Goal: Use online tool/utility: Utilize a website feature to perform a specific function

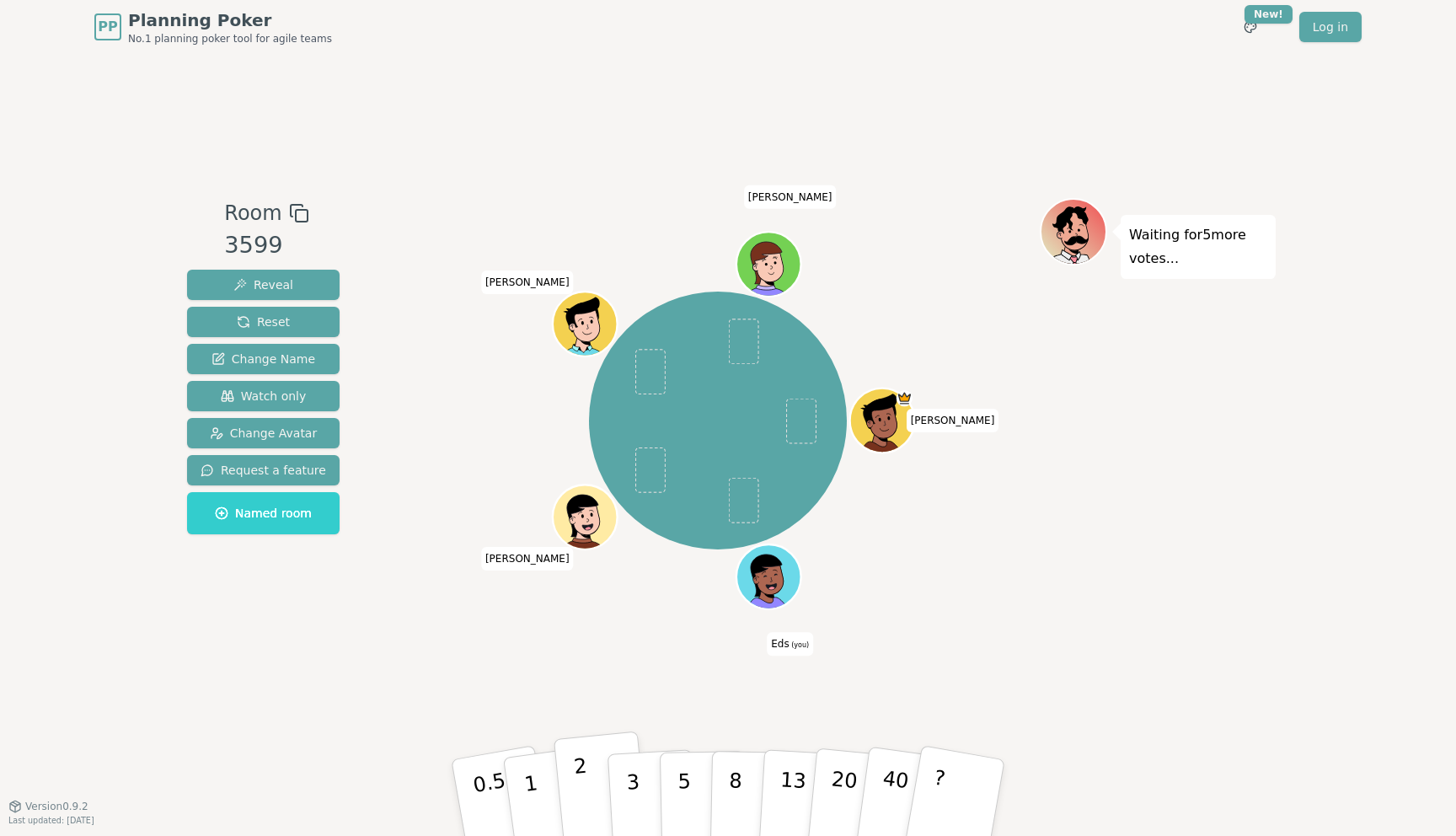
click at [592, 779] on button "2" at bounding box center [602, 798] width 96 height 134
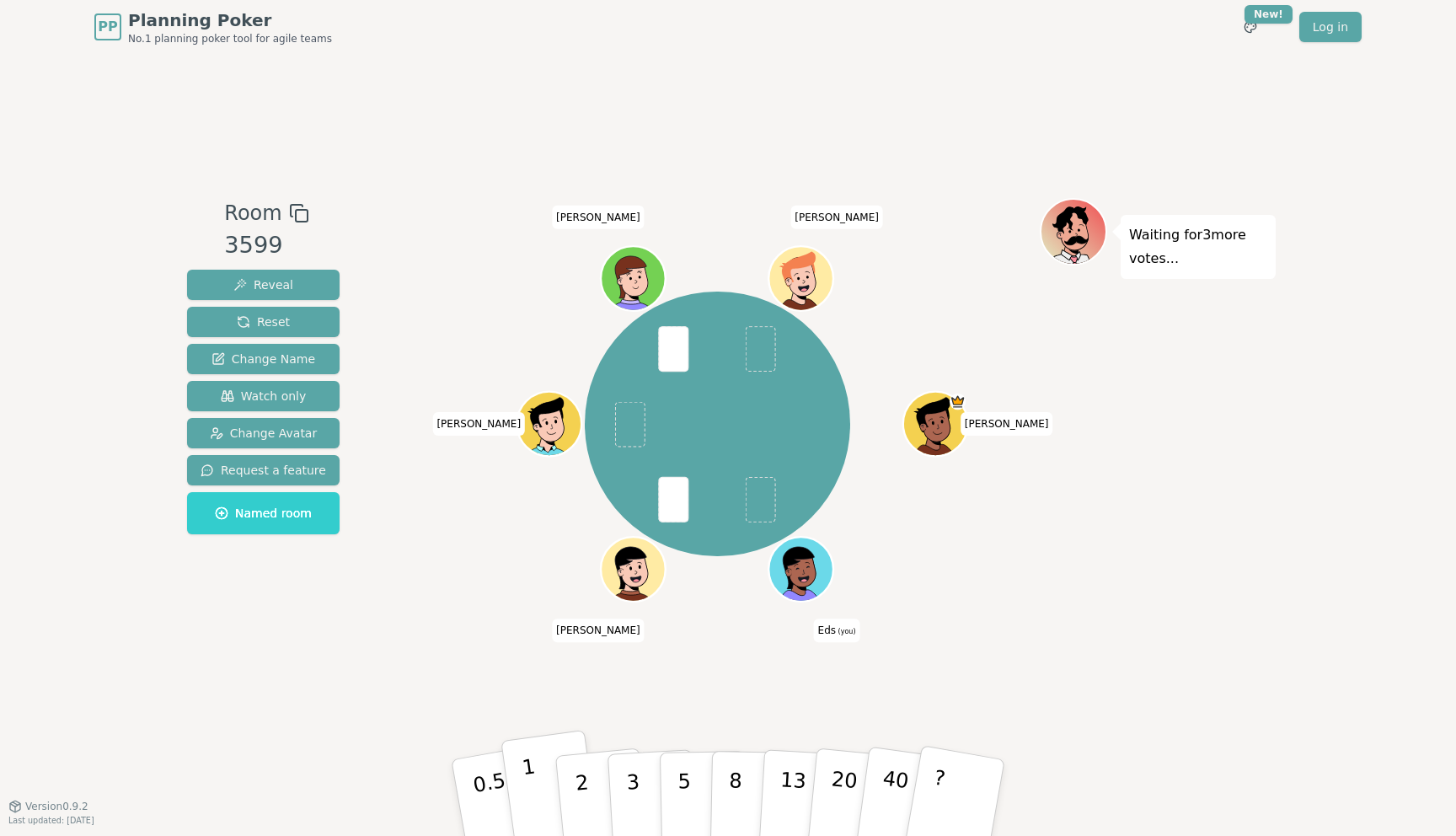
click at [539, 792] on button "1" at bounding box center [550, 798] width 101 height 137
click at [625, 768] on p "3" at bounding box center [634, 799] width 19 height 92
click at [585, 772] on p "2" at bounding box center [584, 800] width 22 height 92
click at [589, 790] on button "2" at bounding box center [602, 798] width 96 height 134
click at [592, 778] on button "2" at bounding box center [602, 798] width 96 height 134
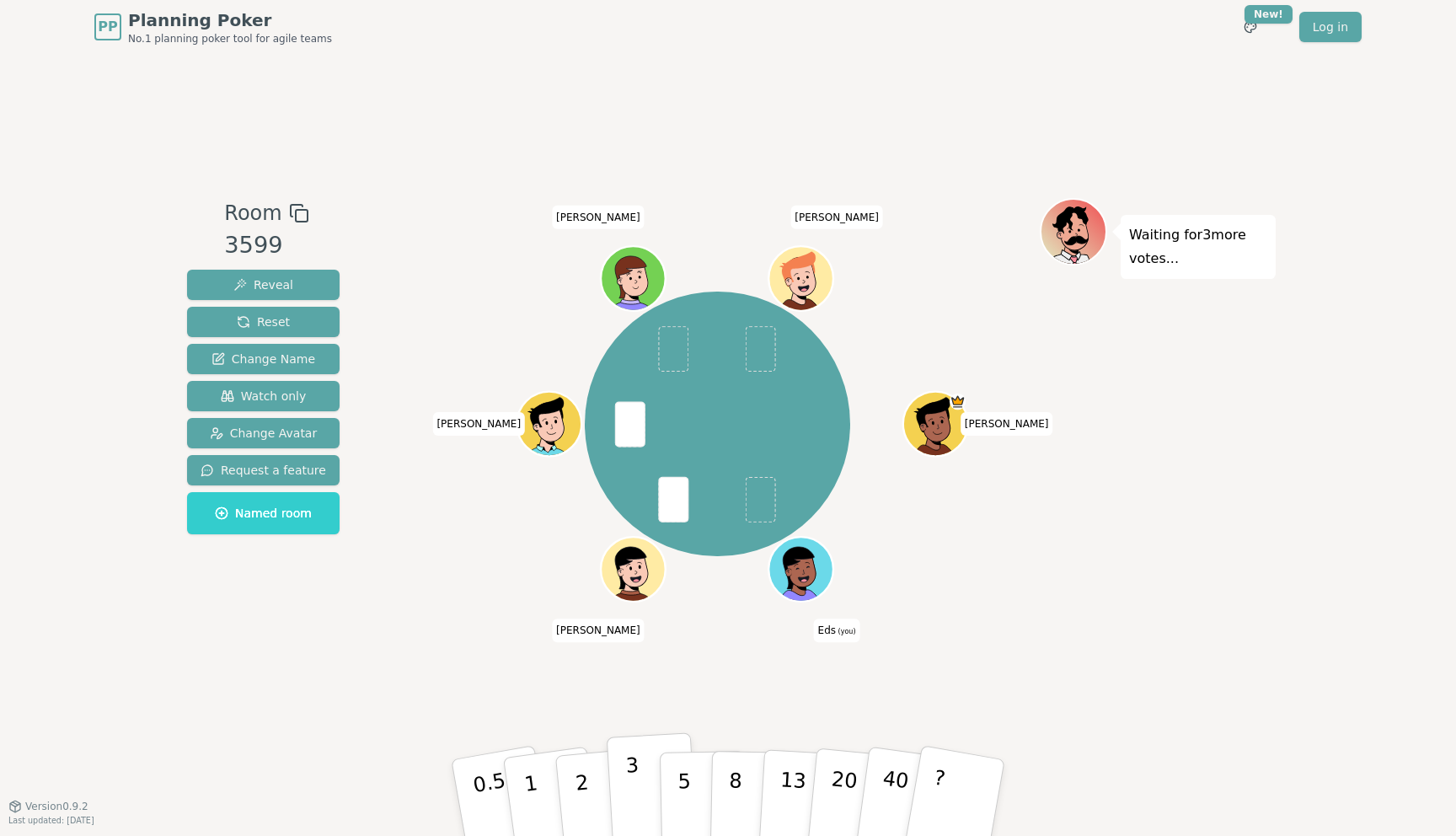
click at [632, 763] on p "3" at bounding box center [634, 799] width 19 height 92
click at [633, 773] on p "3" at bounding box center [634, 799] width 19 height 92
click at [636, 779] on p "3" at bounding box center [634, 799] width 19 height 92
click at [631, 777] on p "3" at bounding box center [634, 799] width 19 height 92
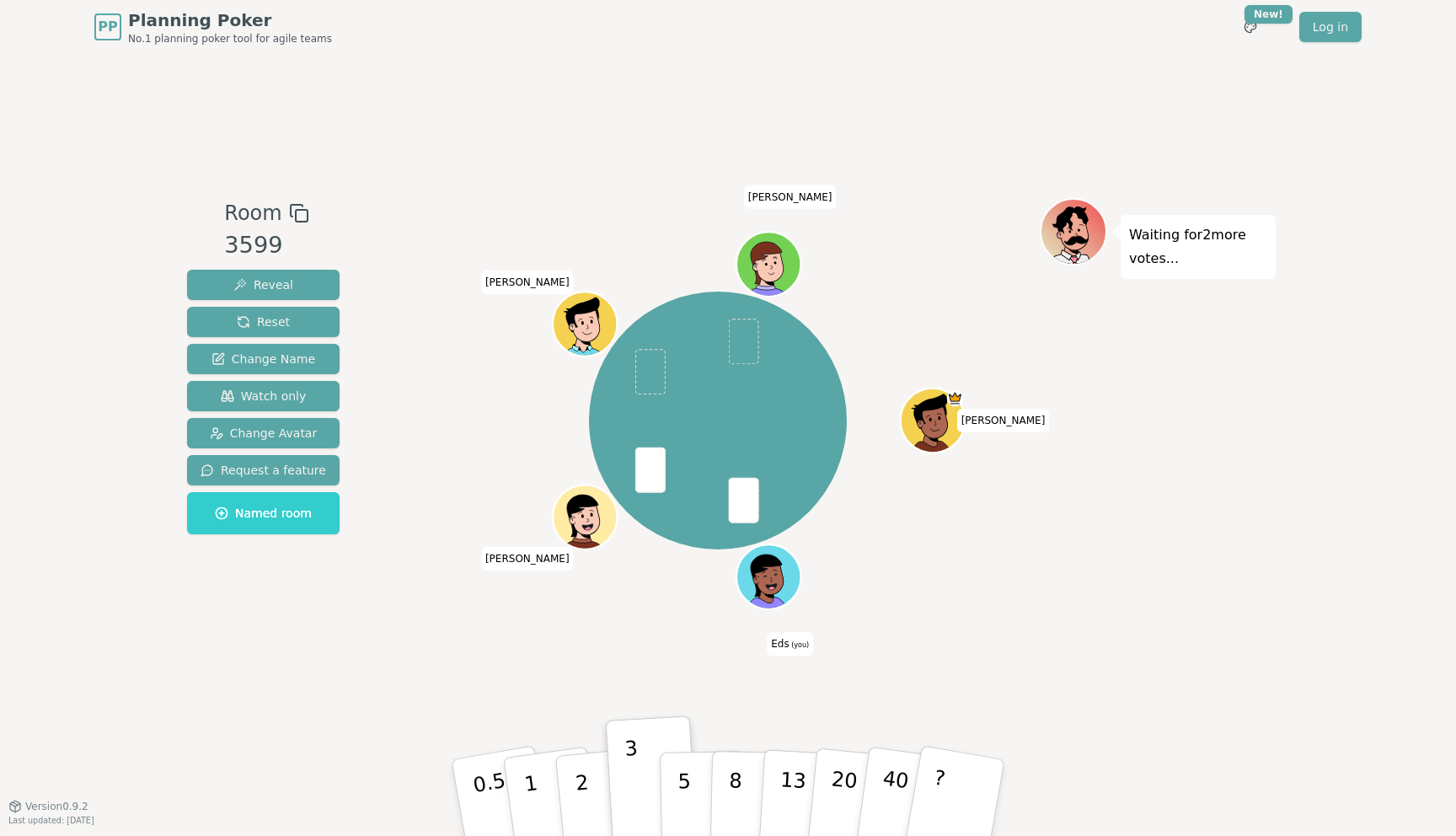
click at [626, 619] on div "[PERSON_NAME] (you) [PERSON_NAME] [PERSON_NAME]" at bounding box center [717, 429] width 644 height 463
click at [633, 743] on button "3" at bounding box center [652, 798] width 92 height 132
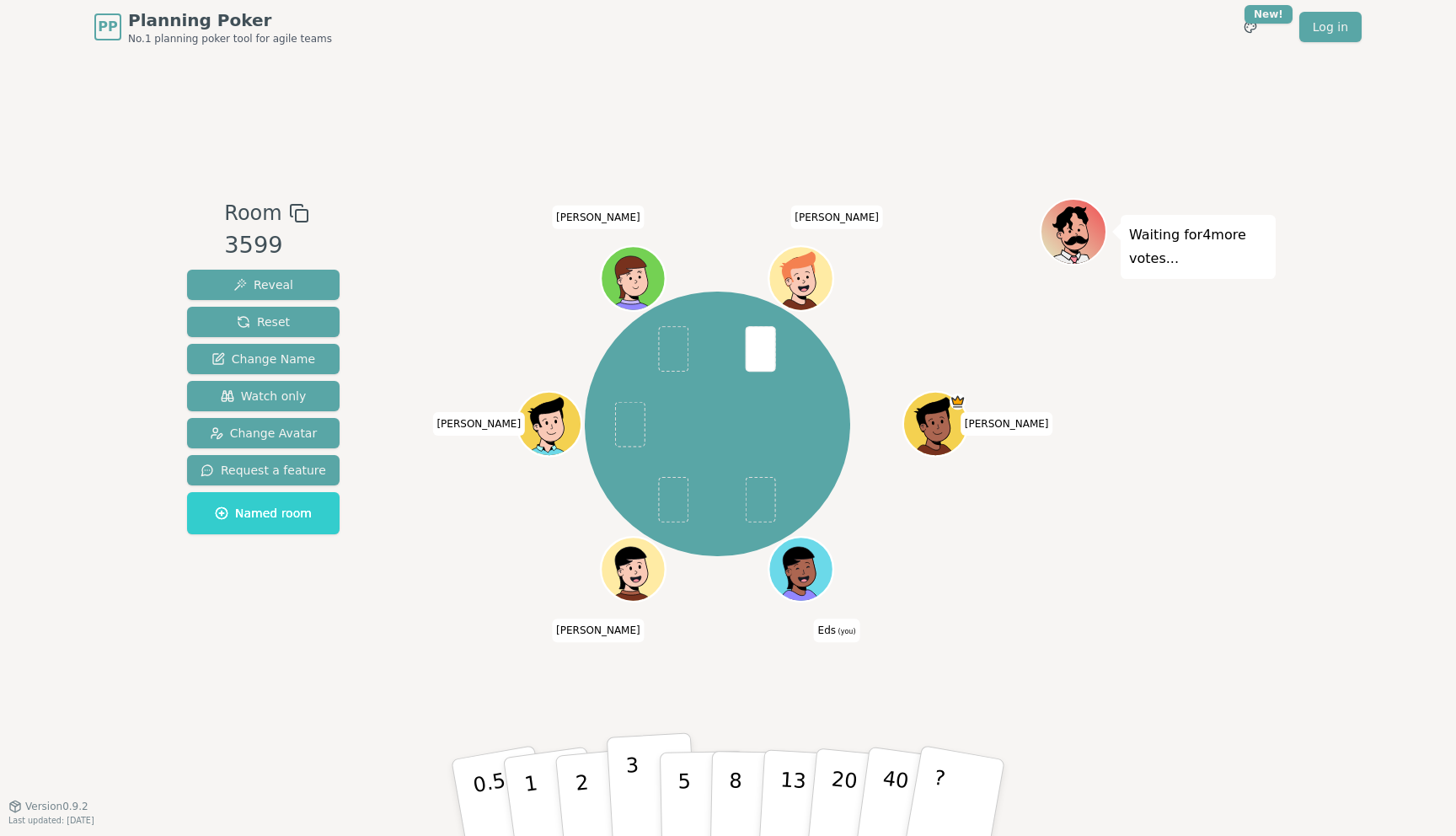
click at [634, 780] on p "3" at bounding box center [634, 799] width 19 height 92
click at [586, 765] on button "2" at bounding box center [602, 798] width 96 height 134
click at [529, 786] on p "1" at bounding box center [533, 800] width 25 height 92
click at [634, 773] on p "3" at bounding box center [634, 799] width 19 height 92
drag, startPoint x: 533, startPoint y: 778, endPoint x: 531, endPoint y: 769, distance: 9.2
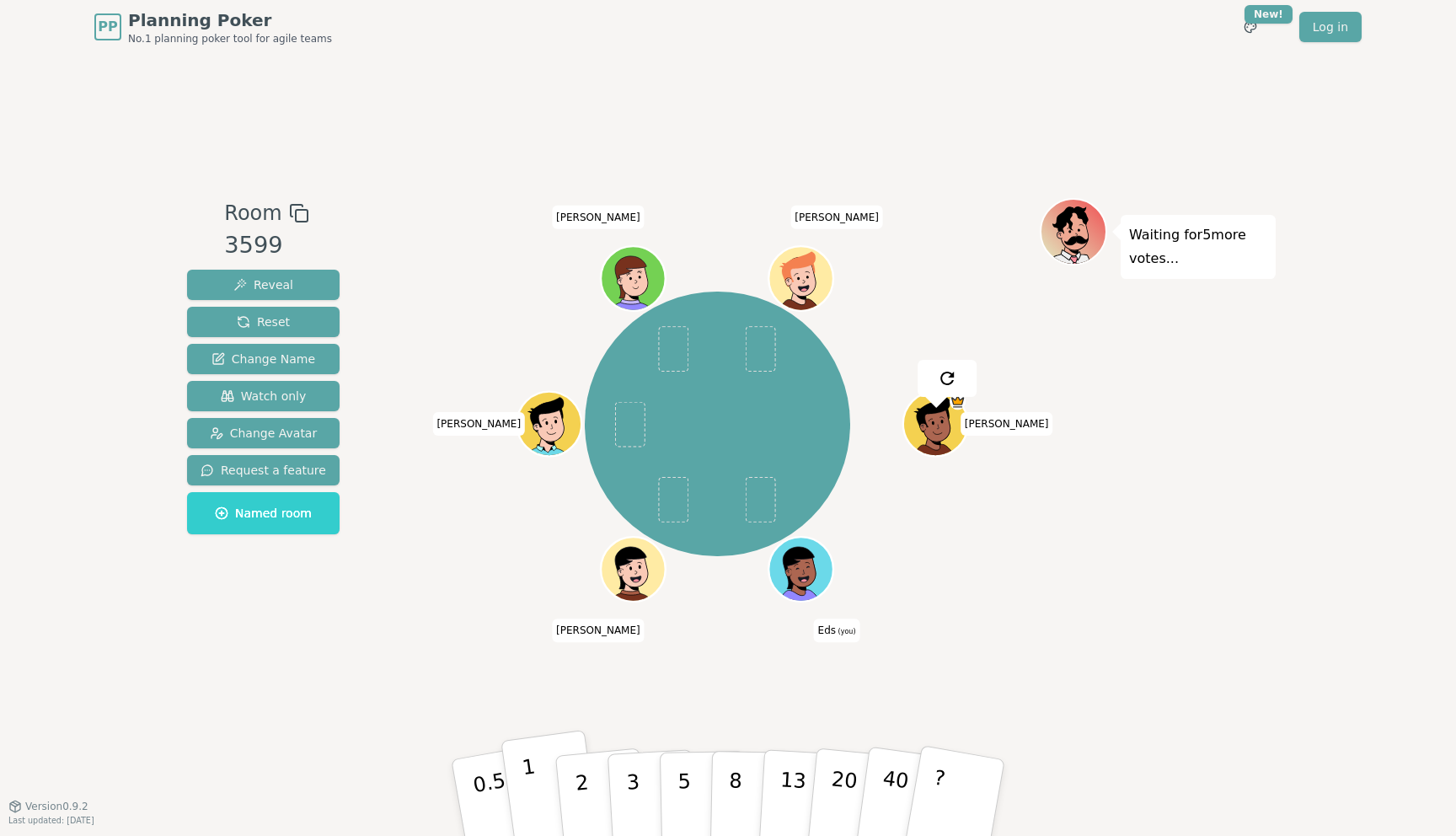
click at [533, 778] on button "1" at bounding box center [550, 798] width 101 height 137
